Goal: Task Accomplishment & Management: Manage account settings

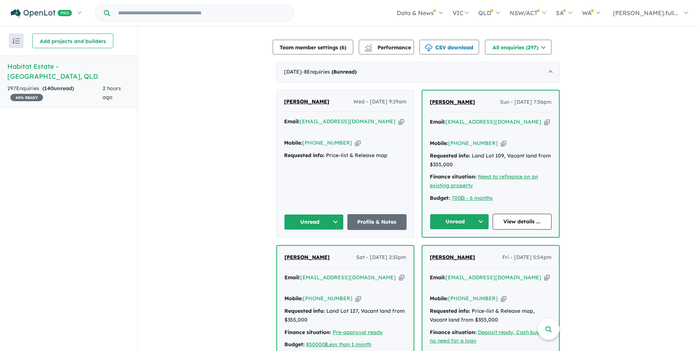
scroll to position [247, 0]
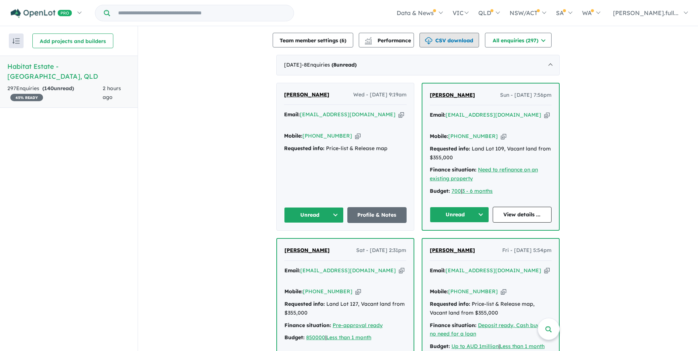
click at [454, 42] on button "CSV download" at bounding box center [450, 40] width 60 height 15
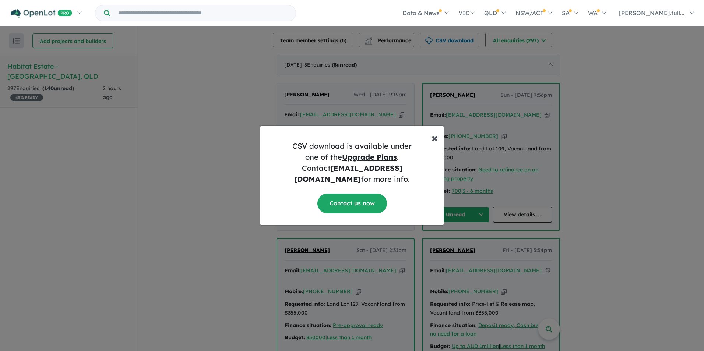
click at [432, 144] on span "×" at bounding box center [434, 137] width 6 height 15
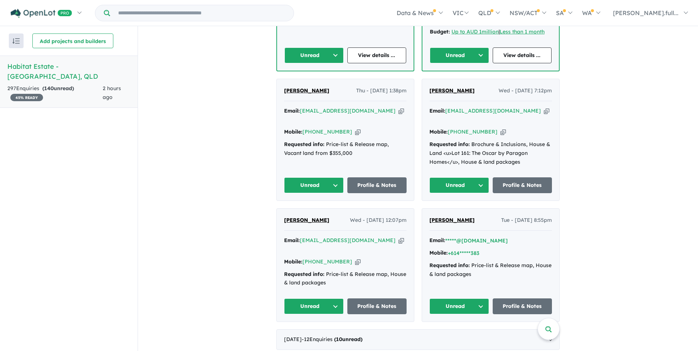
scroll to position [578, 0]
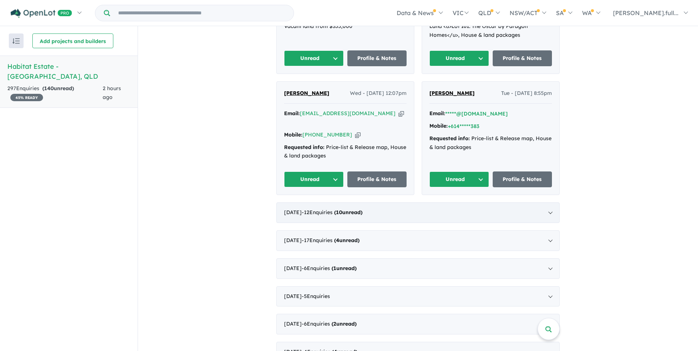
click at [350, 209] on span "- 12 Enquir ies ( 10 unread)" at bounding box center [332, 212] width 61 height 7
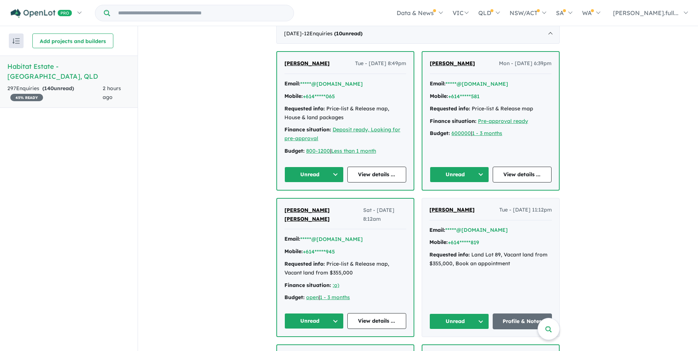
scroll to position [309, 0]
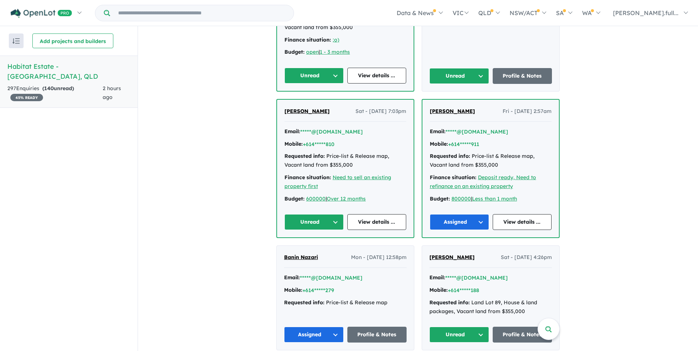
scroll to position [567, 0]
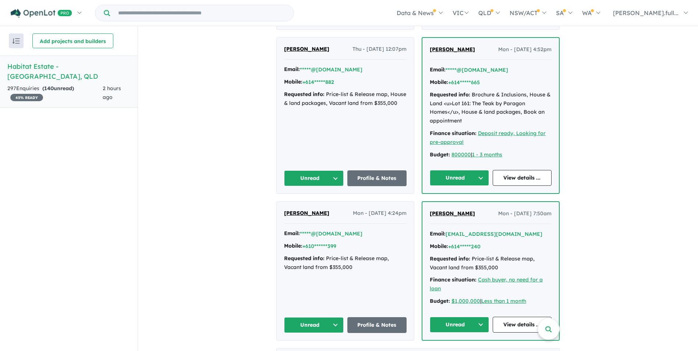
scroll to position [861, 0]
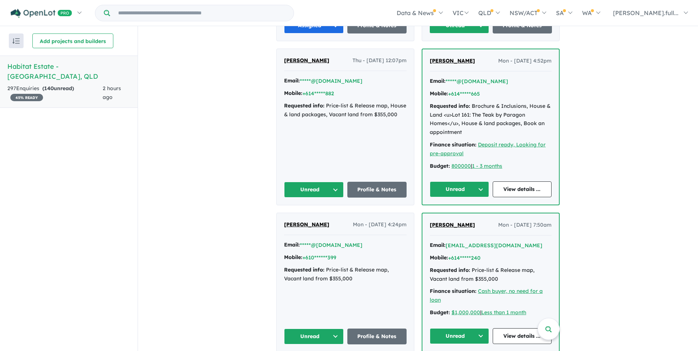
click at [256, 220] on div "View all projects in your account Habitat Estate - [GEOGRAPHIC_DATA] 45 % READY…" at bounding box center [418, 306] width 560 height 2283
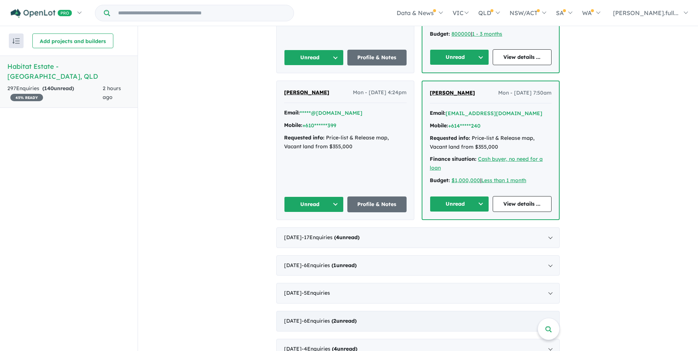
scroll to position [1119, 0]
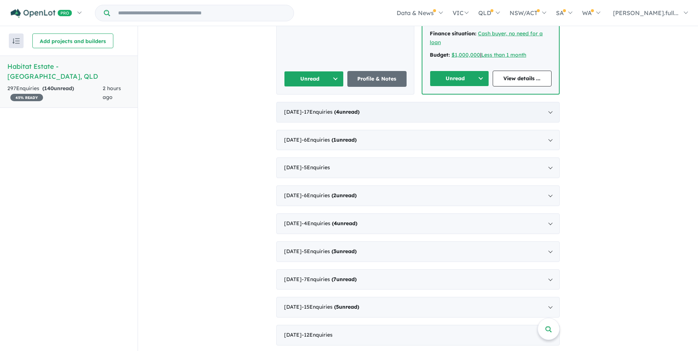
click at [395, 102] on div "[DATE] - 17 Enquir ies ( 4 unread)" at bounding box center [417, 112] width 283 height 21
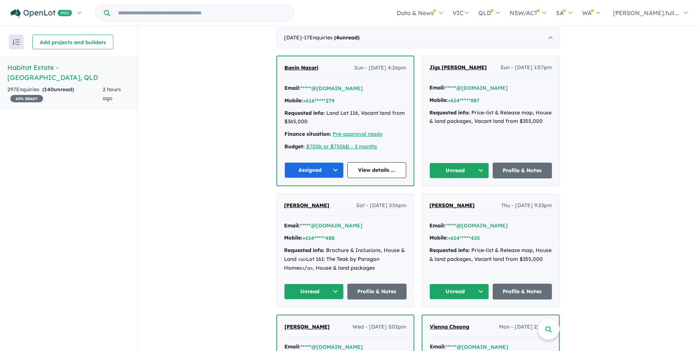
scroll to position [331, 0]
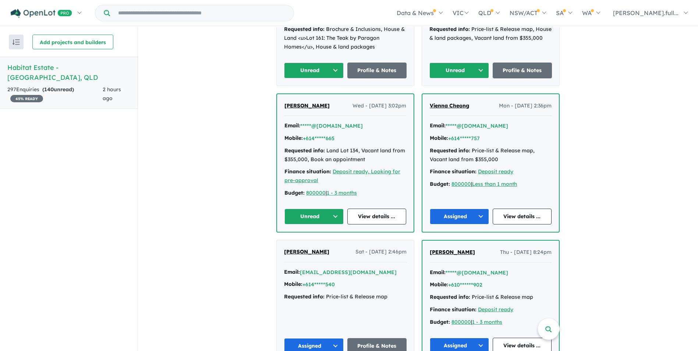
scroll to position [589, 0]
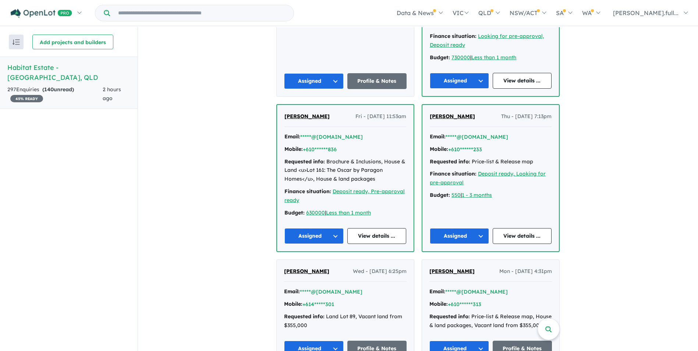
scroll to position [1178, 0]
